Goal: Check status: Check status

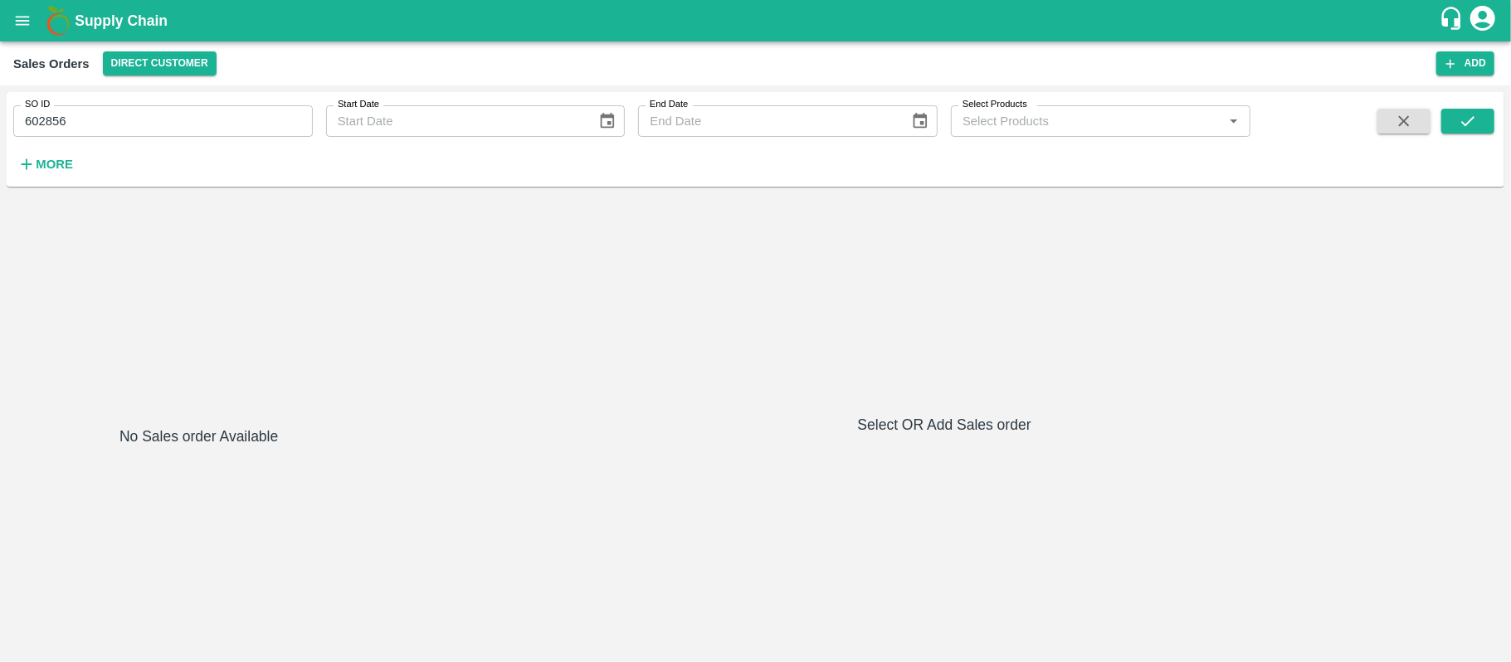
drag, startPoint x: 0, startPoint y: 0, endPoint x: 239, endPoint y: 113, distance: 264.3
click at [239, 113] on input "602856" at bounding box center [163, 121] width 300 height 32
paste input "text"
type input "603981"
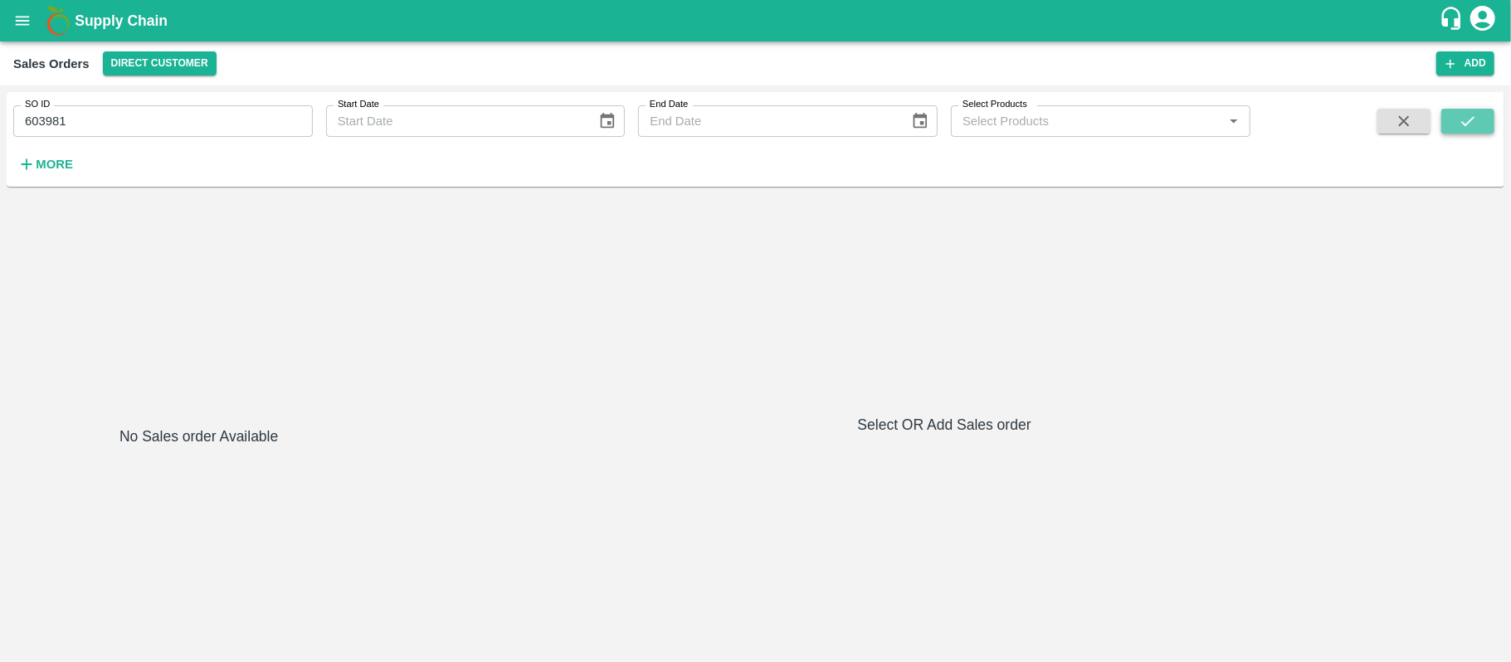
click at [1459, 113] on icon "submit" at bounding box center [1468, 121] width 18 height 18
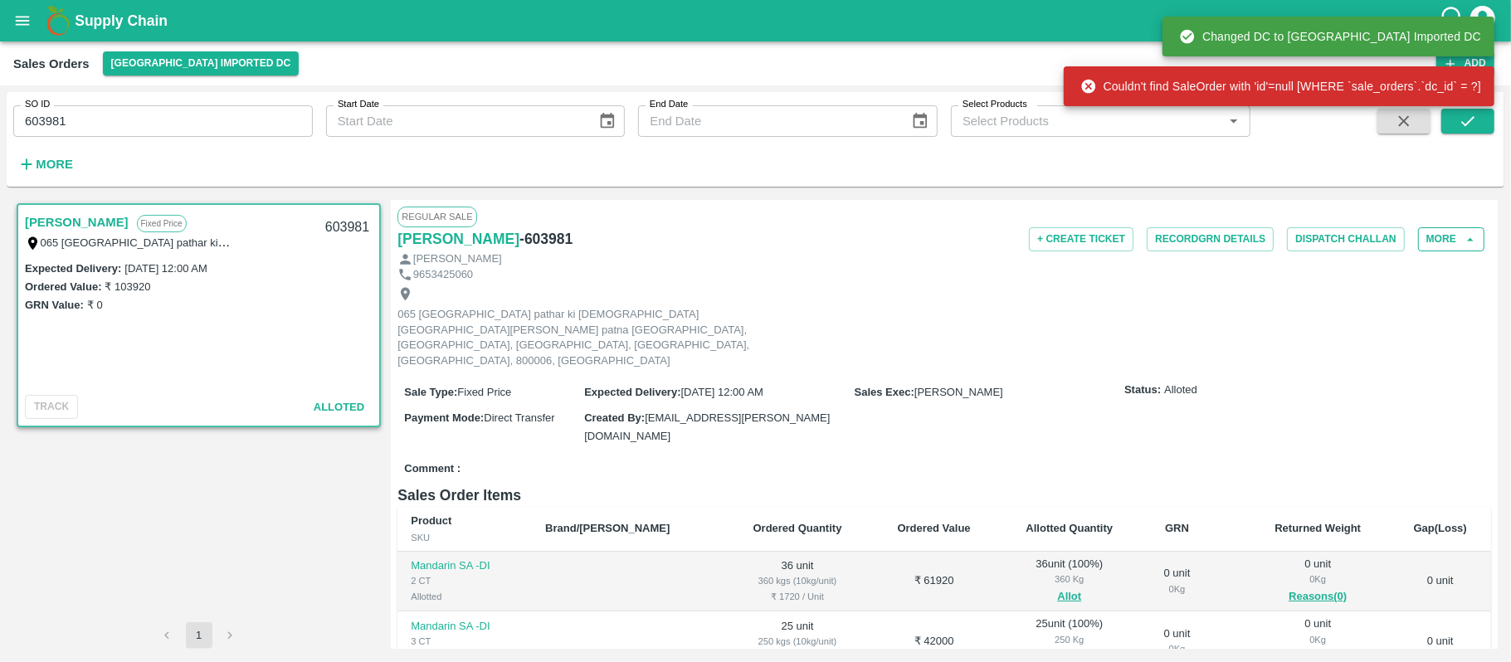
click at [1418, 236] on button "More" at bounding box center [1451, 239] width 66 height 24
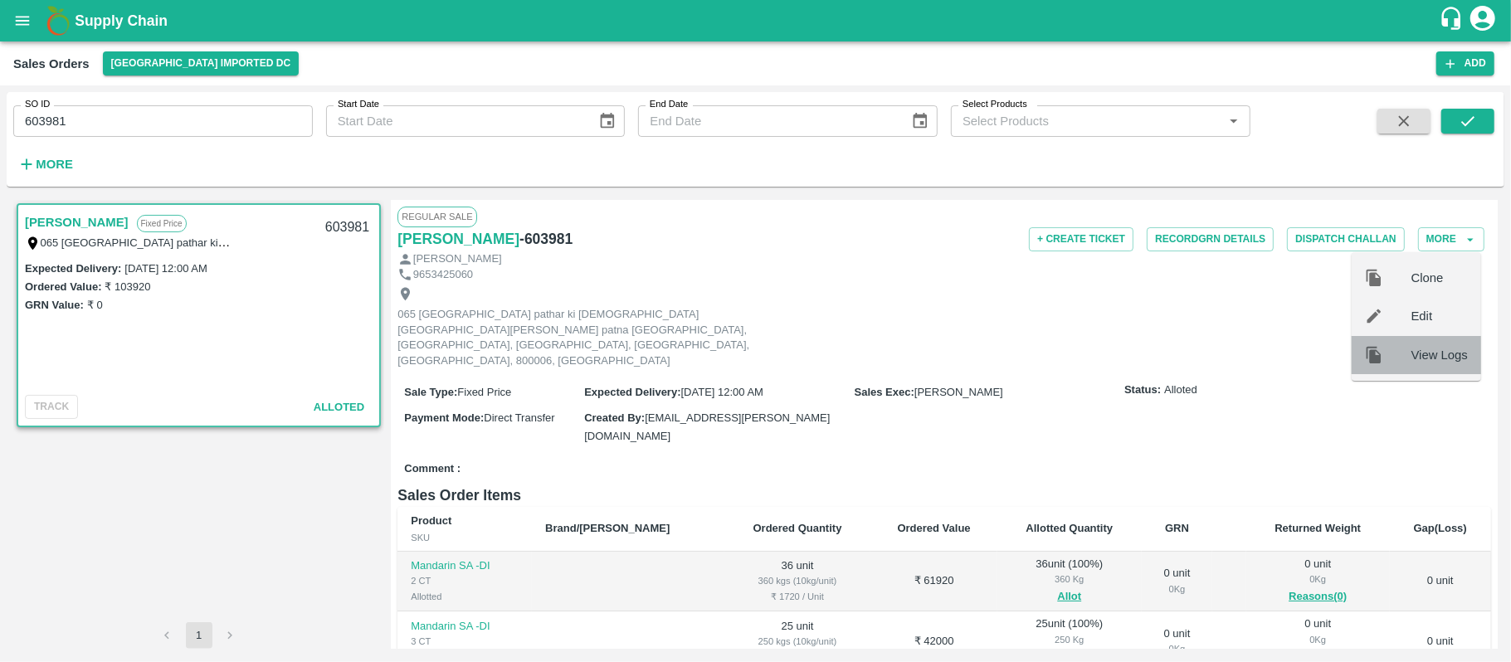
click at [1404, 349] on div at bounding box center [1388, 355] width 46 height 18
